Goal: Check status: Check status

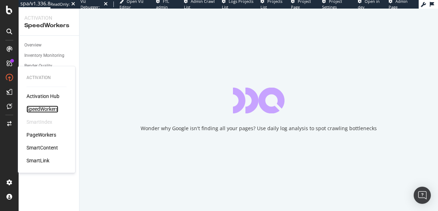
click at [46, 110] on div "SpeedWorkers" at bounding box center [42, 109] width 32 height 7
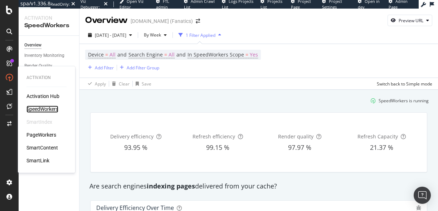
click at [44, 107] on div "SpeedWorkers" at bounding box center [42, 109] width 32 height 7
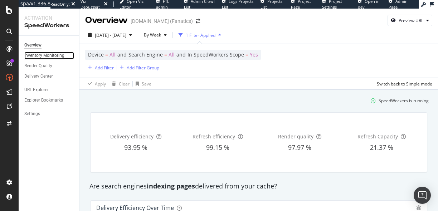
click at [42, 58] on div "Inventory Monitoring" at bounding box center [44, 56] width 40 height 8
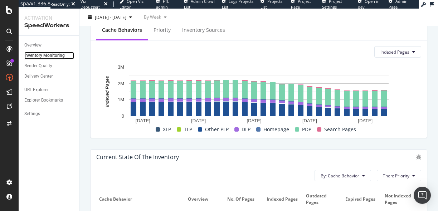
scroll to position [248, 0]
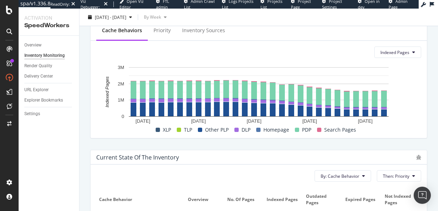
click at [403, 49] on span "Indexed Pages" at bounding box center [395, 52] width 29 height 6
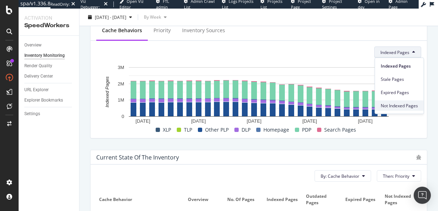
click at [392, 103] on span "Not Indexed Pages" at bounding box center [399, 105] width 37 height 6
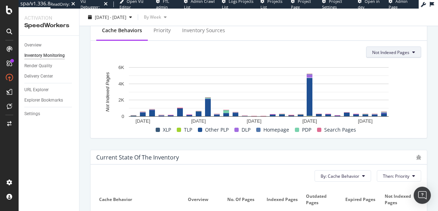
click at [392, 51] on span "Not Indexed Pages" at bounding box center [390, 52] width 37 height 6
click at [385, 66] on span "Indexed Pages" at bounding box center [391, 66] width 39 height 6
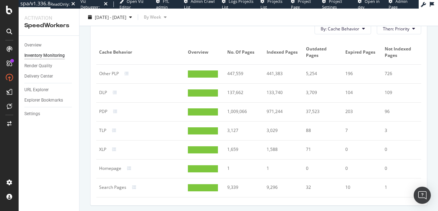
scroll to position [421, 0]
